Goal: Task Accomplishment & Management: Manage account settings

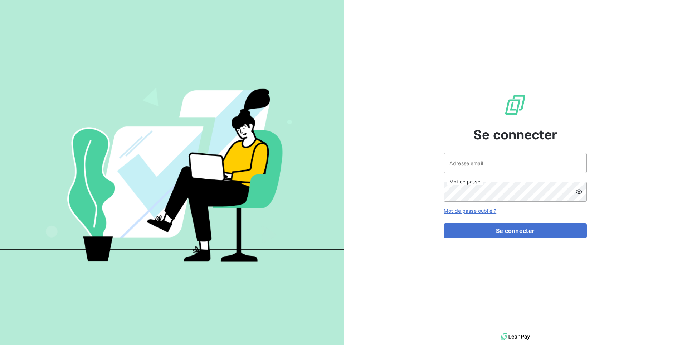
click at [452, 150] on div "Se connecter Adresse email Mot de passe Mot de passe oublié ? Se connecter" at bounding box center [515, 165] width 143 height 331
click at [468, 162] on input "Adresse email" at bounding box center [515, 163] width 143 height 20
paste input "pierresinvestissement"
type input "admin@pierresinvestissement"
click at [444, 223] on button "Se connecter" at bounding box center [515, 230] width 143 height 15
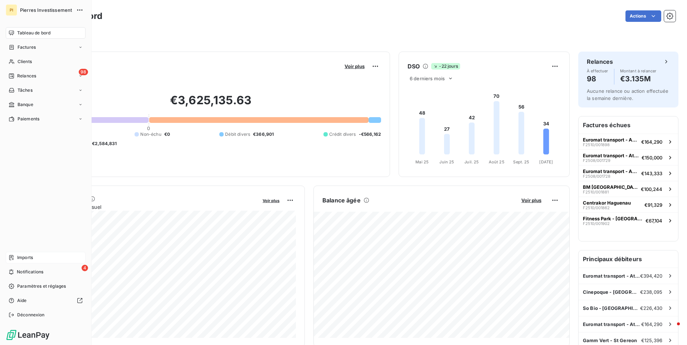
click at [25, 256] on span "Imports" at bounding box center [25, 257] width 16 height 6
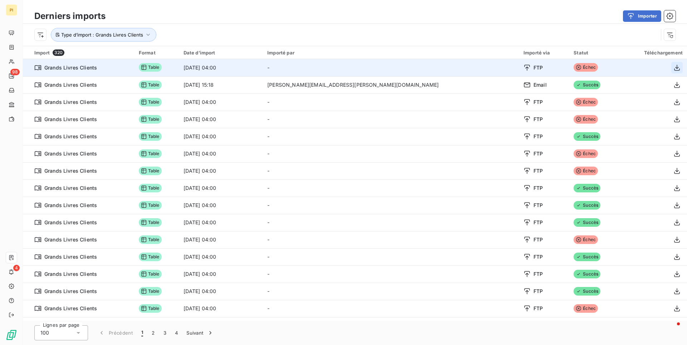
click at [676, 68] on icon "button" at bounding box center [677, 67] width 7 height 7
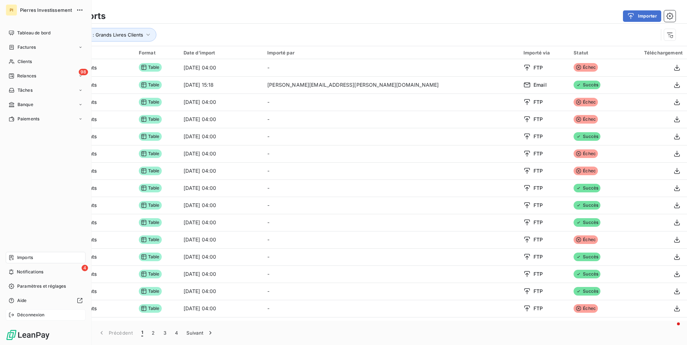
click at [38, 315] on span "Déconnexion" at bounding box center [31, 314] width 28 height 6
